Goal: Task Accomplishment & Management: Use online tool/utility

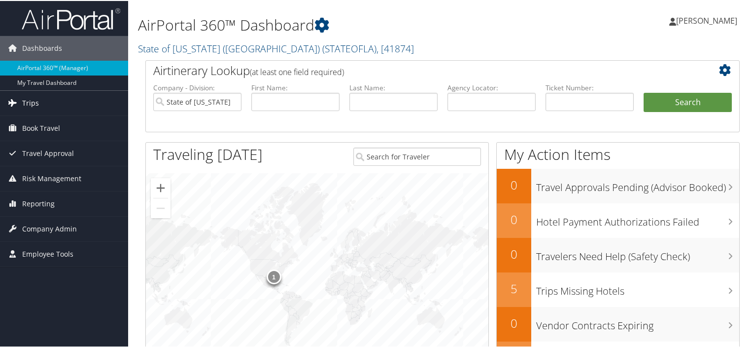
click at [27, 105] on span "Trips" at bounding box center [30, 102] width 17 height 25
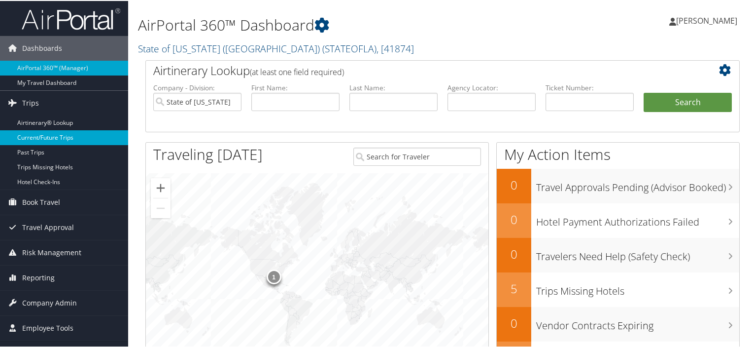
click at [37, 135] on link "Current/Future Trips" at bounding box center [64, 136] width 128 height 15
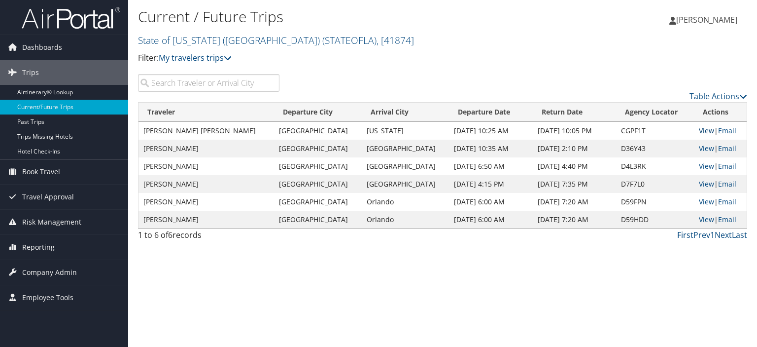
click at [702, 130] on link "View" at bounding box center [706, 130] width 15 height 9
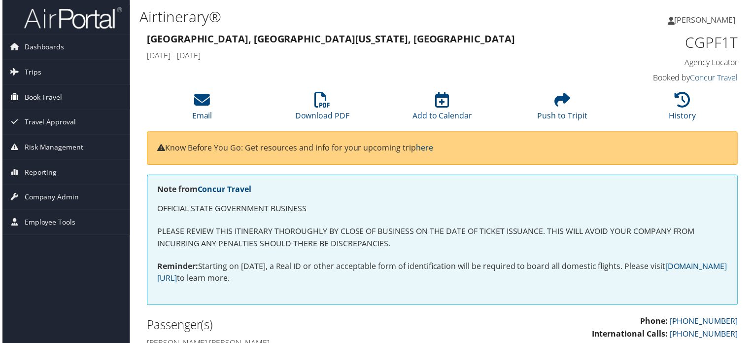
click at [45, 98] on span "Book Travel" at bounding box center [41, 97] width 38 height 25
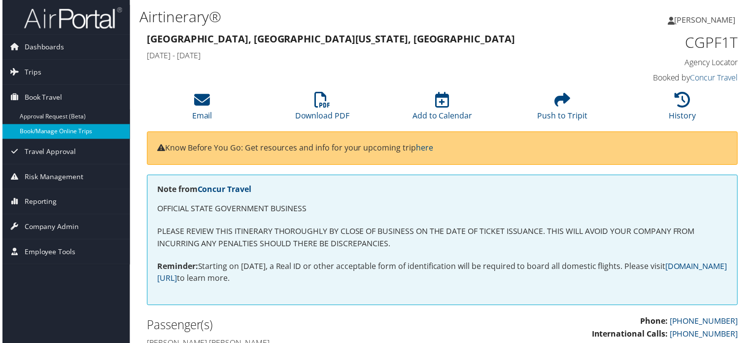
click at [23, 132] on link "Book/Manage Online Trips" at bounding box center [64, 132] width 128 height 15
